Goal: Task Accomplishment & Management: Use online tool/utility

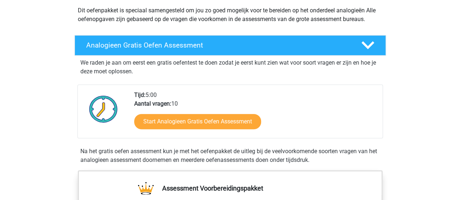
scroll to position [95, 0]
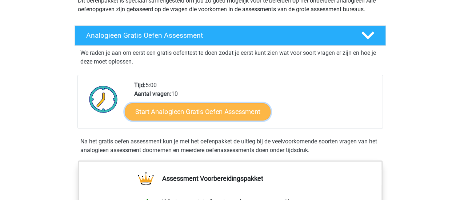
click at [223, 112] on link "Start Analogieen Gratis Oefen Assessment" at bounding box center [198, 111] width 146 height 17
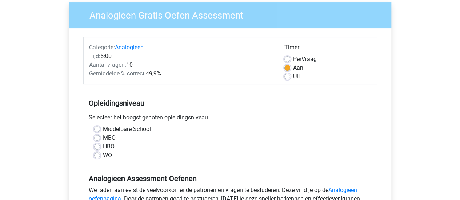
scroll to position [58, 0]
click at [103, 156] on label "WO" at bounding box center [107, 155] width 9 height 9
click at [97, 156] on input "WO" at bounding box center [97, 154] width 6 height 7
radio input "true"
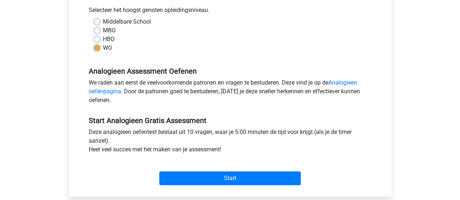
scroll to position [166, 0]
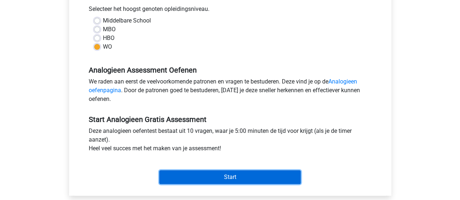
click at [220, 180] on input "Start" at bounding box center [229, 178] width 141 height 14
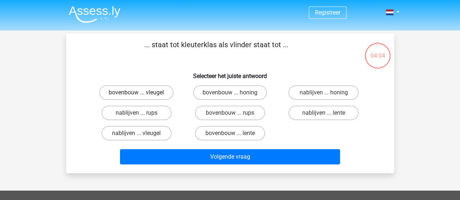
click at [156, 90] on label "bovenbouw ... vleugel" at bounding box center [136, 92] width 74 height 15
click at [141, 93] on input "bovenbouw ... vleugel" at bounding box center [138, 95] width 5 height 5
radio input "true"
click at [234, 115] on input "bovenbouw ... rups" at bounding box center [232, 115] width 5 height 5
radio input "true"
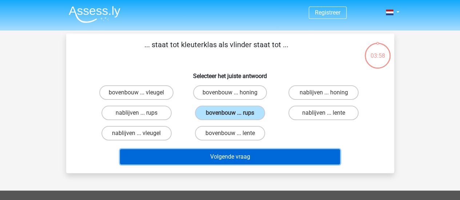
click at [234, 158] on button "Volgende vraag" at bounding box center [230, 156] width 220 height 15
